Goal: Check status: Check status

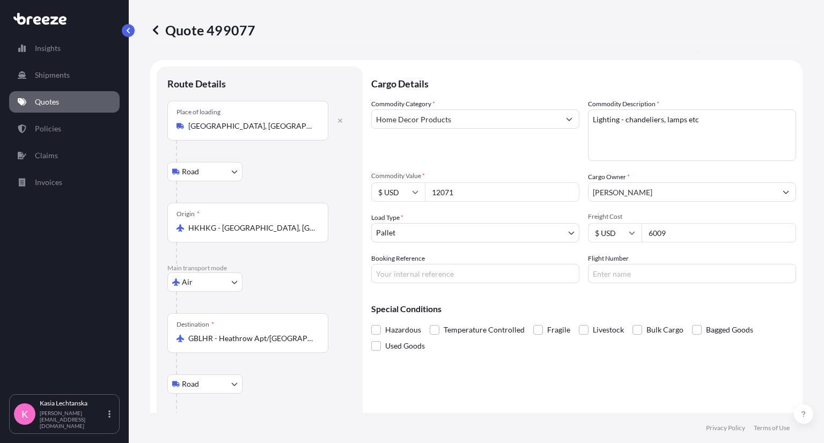
select select "Road"
select select "Air"
select select "Road"
select select "1"
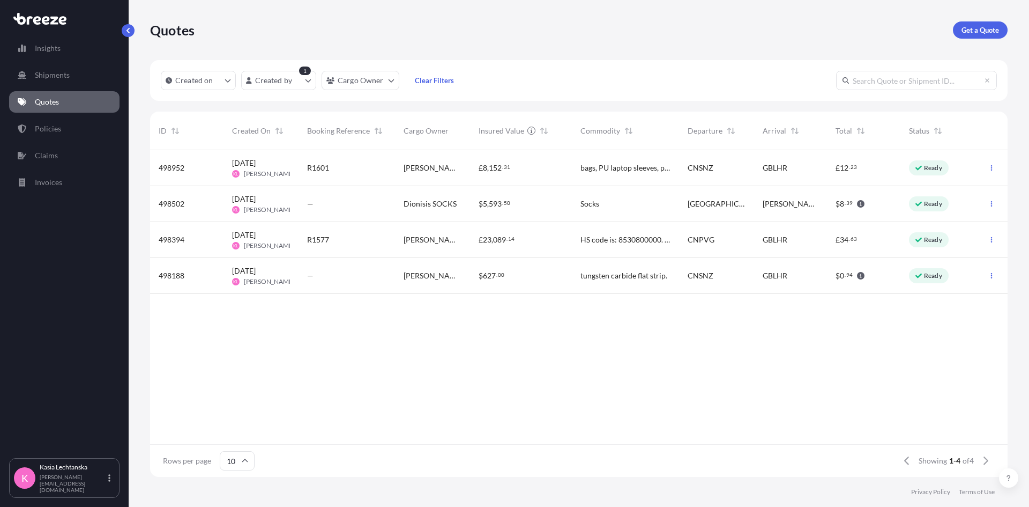
scroll to position [324, 850]
click at [396, 406] on div "498952 [DATE] KL [PERSON_NAME] R1601 [PERSON_NAME] - PU £ 8 , 152 . 31 bags, PU…" at bounding box center [579, 297] width 858 height 294
click at [59, 98] on p "Quotes" at bounding box center [47, 102] width 24 height 11
click at [57, 105] on p "Quotes" at bounding box center [47, 102] width 24 height 11
click at [54, 102] on p "Quotes" at bounding box center [47, 102] width 24 height 11
